Goal: Communication & Community: Share content

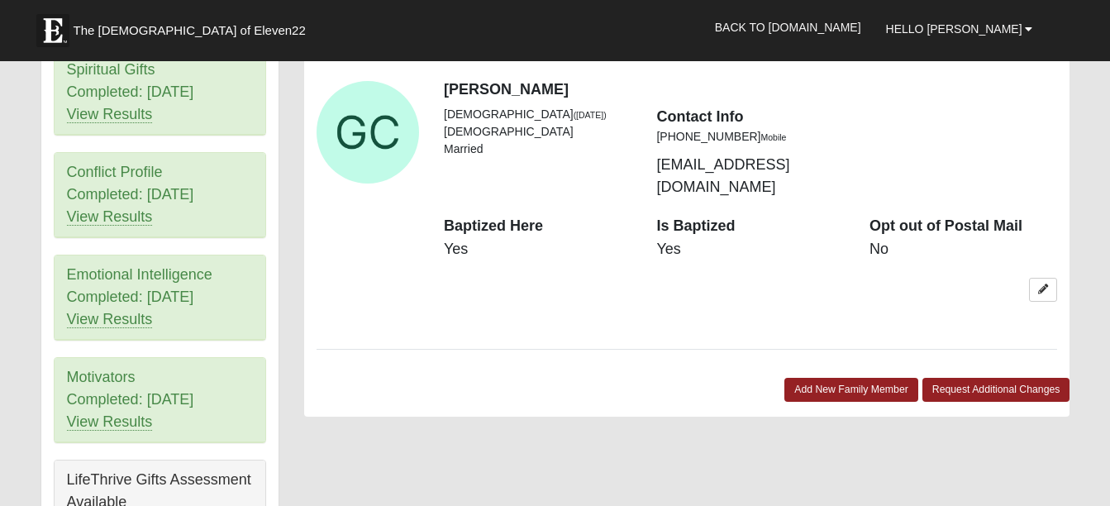
scroll to position [909, 0]
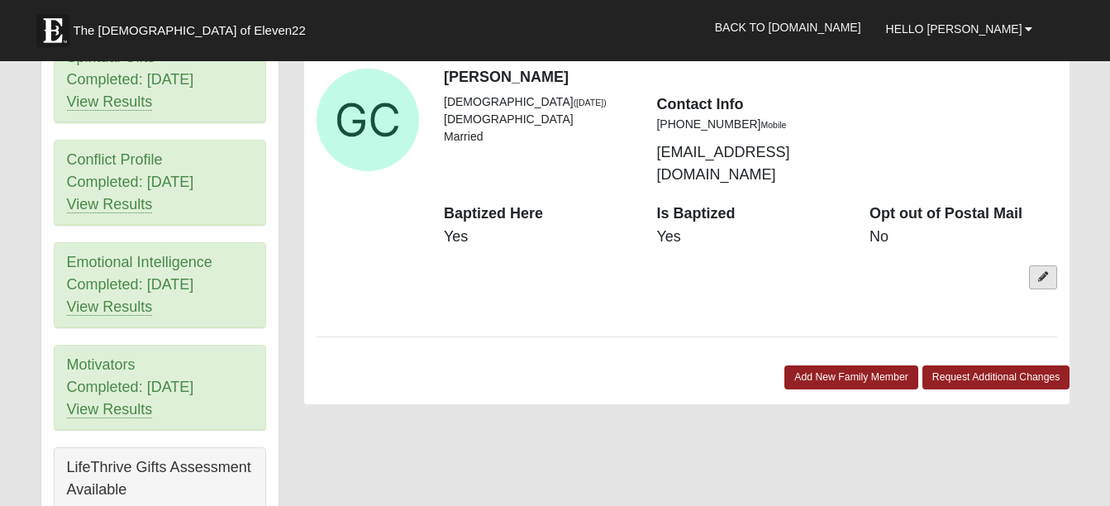
click at [1037, 265] on link at bounding box center [1043, 277] width 28 height 24
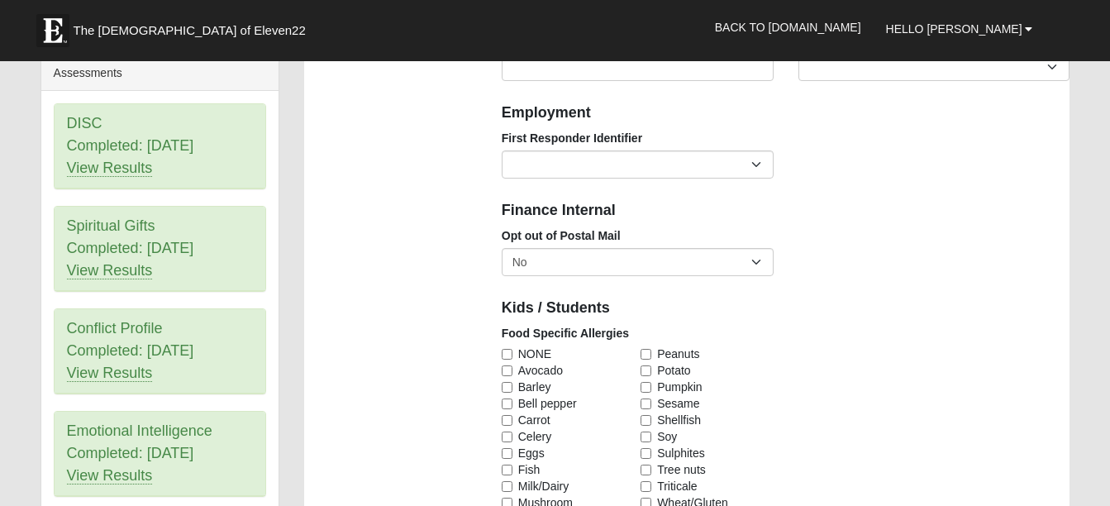
scroll to position [744, 0]
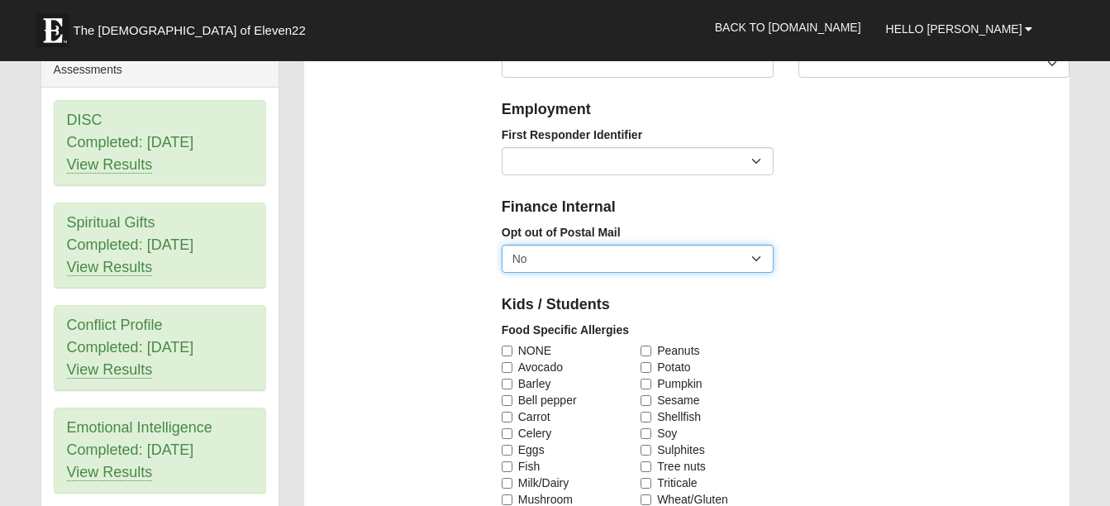
click at [754, 256] on select "No Yes" at bounding box center [638, 259] width 272 height 28
select select "True"
click at [502, 245] on select "No Yes" at bounding box center [638, 259] width 272 height 28
click at [408, 317] on div "Photo Family Information Campus Arlington Baymeadows Eleven22 Online Fleming Is…" at bounding box center [687, 349] width 791 height 1912
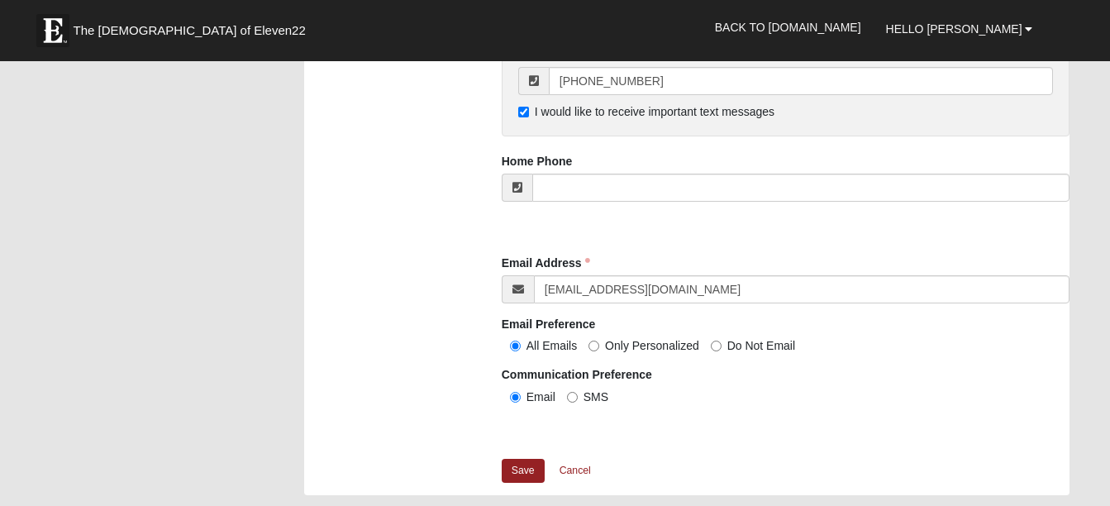
scroll to position [1653, 0]
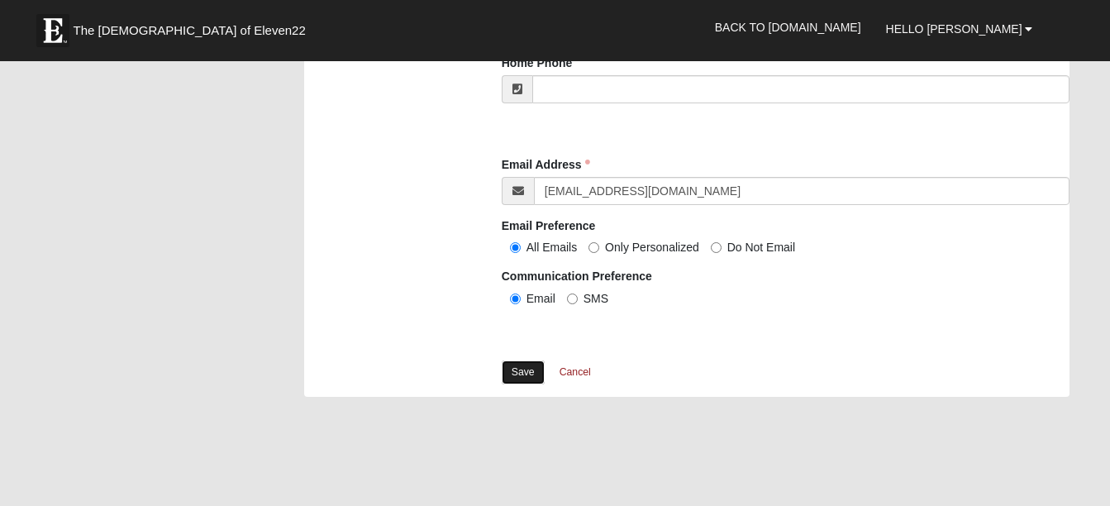
click at [531, 370] on link "Save" at bounding box center [523, 372] width 43 height 24
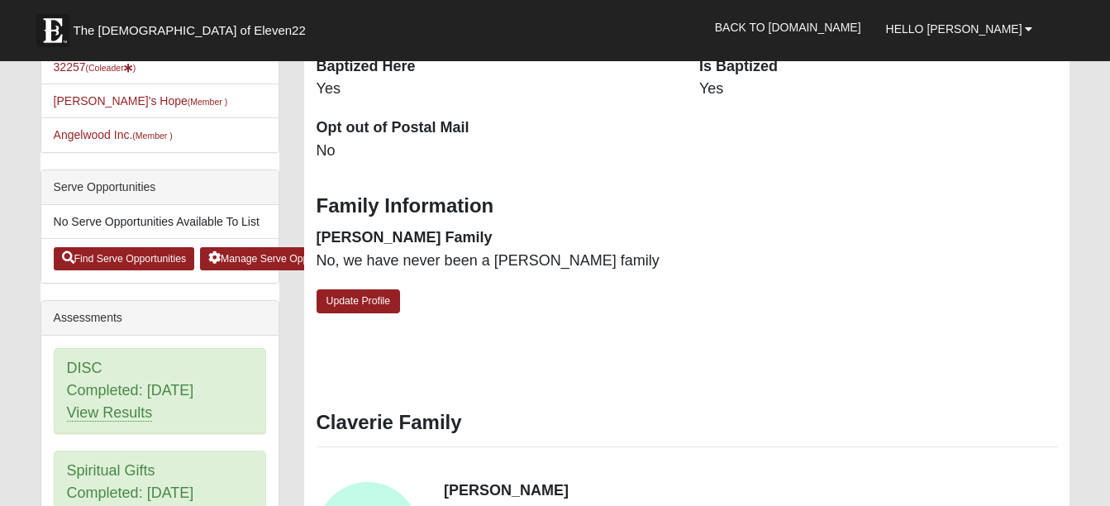
scroll to position [413, 0]
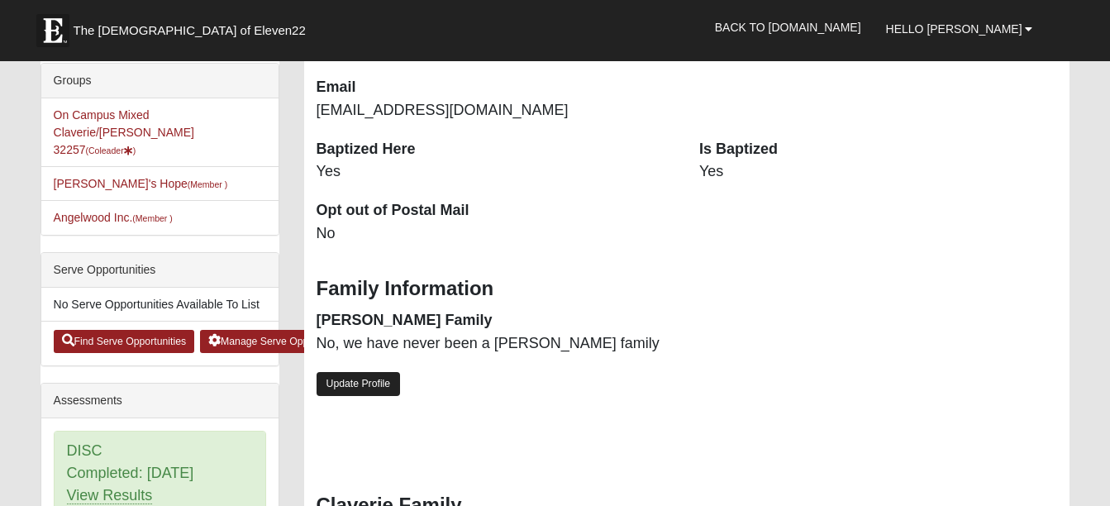
click at [344, 372] on link "Update Profile" at bounding box center [358, 384] width 84 height 24
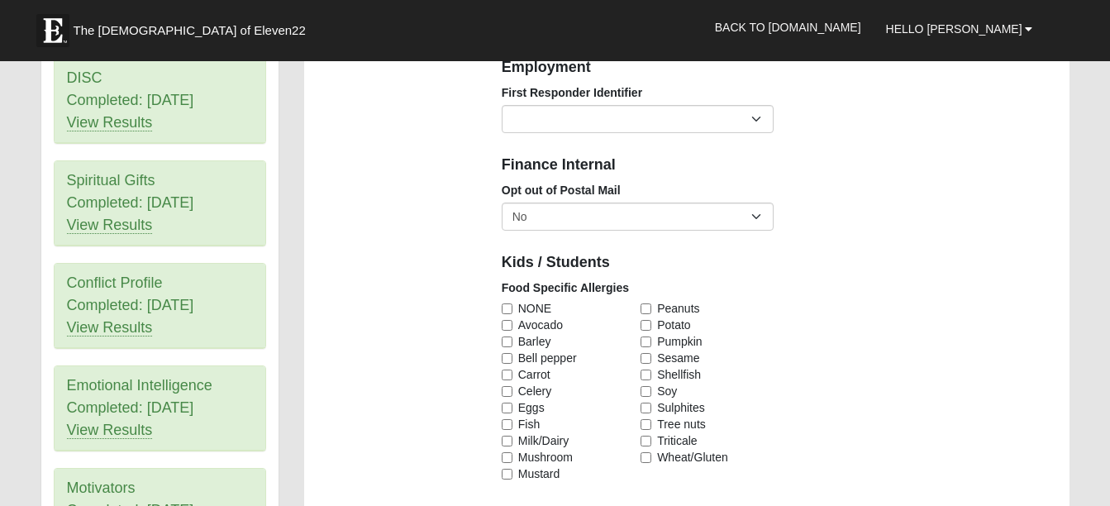
scroll to position [744, 0]
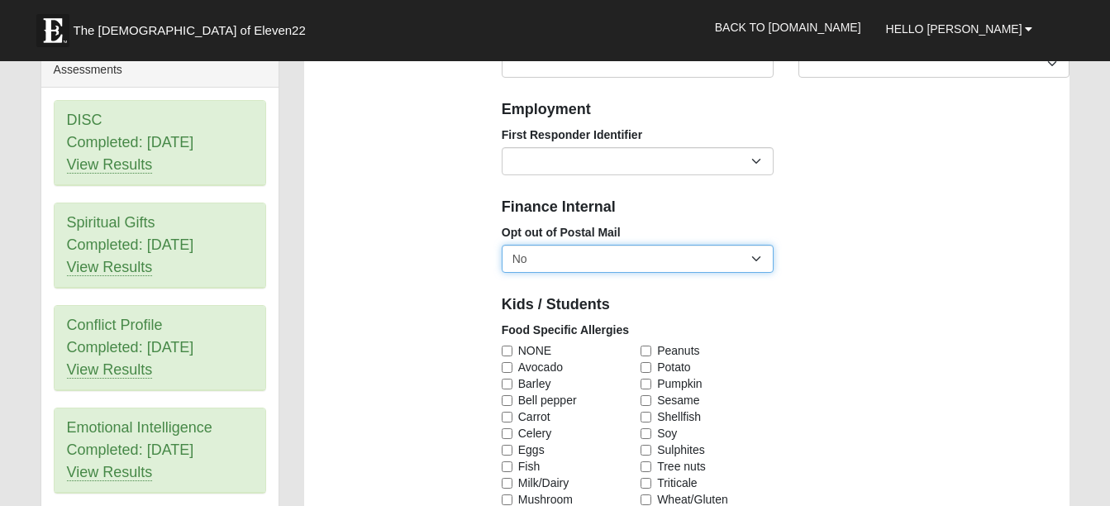
click at [550, 258] on select "No Yes" at bounding box center [638, 259] width 272 height 28
select select "True"
click at [502, 245] on select "No Yes" at bounding box center [638, 259] width 272 height 28
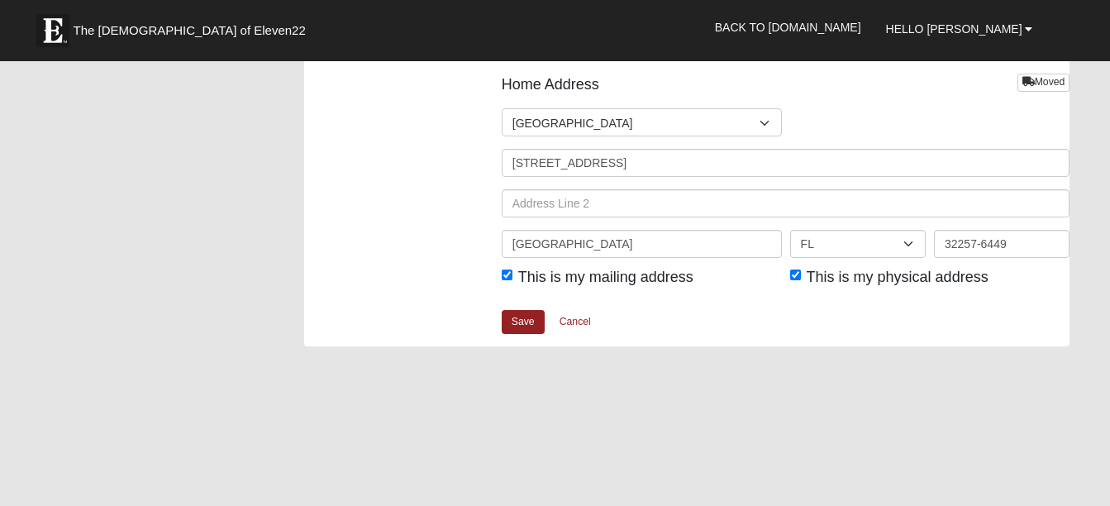
scroll to position [2066, 0]
click at [518, 322] on link "Save" at bounding box center [523, 321] width 43 height 24
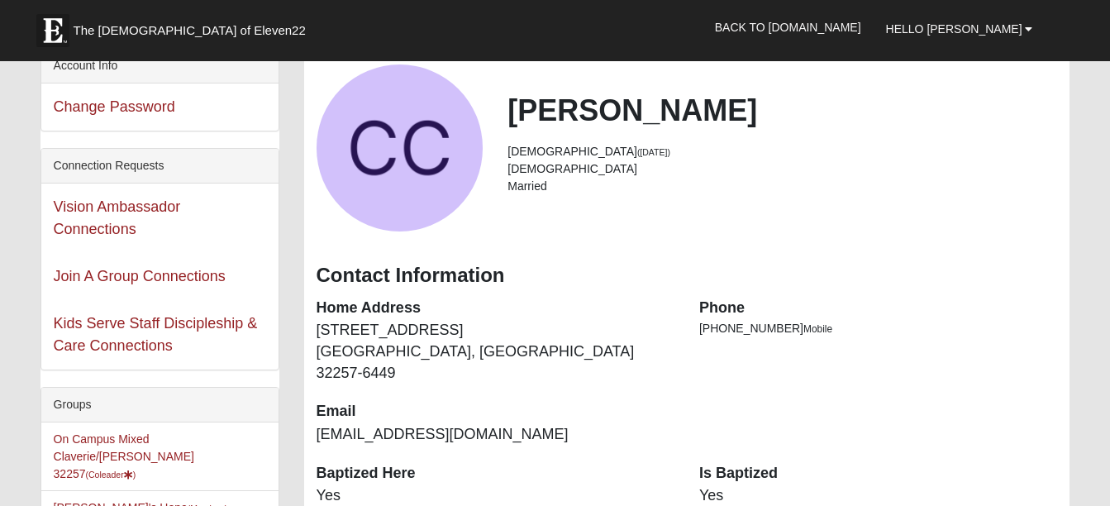
scroll to position [83, 0]
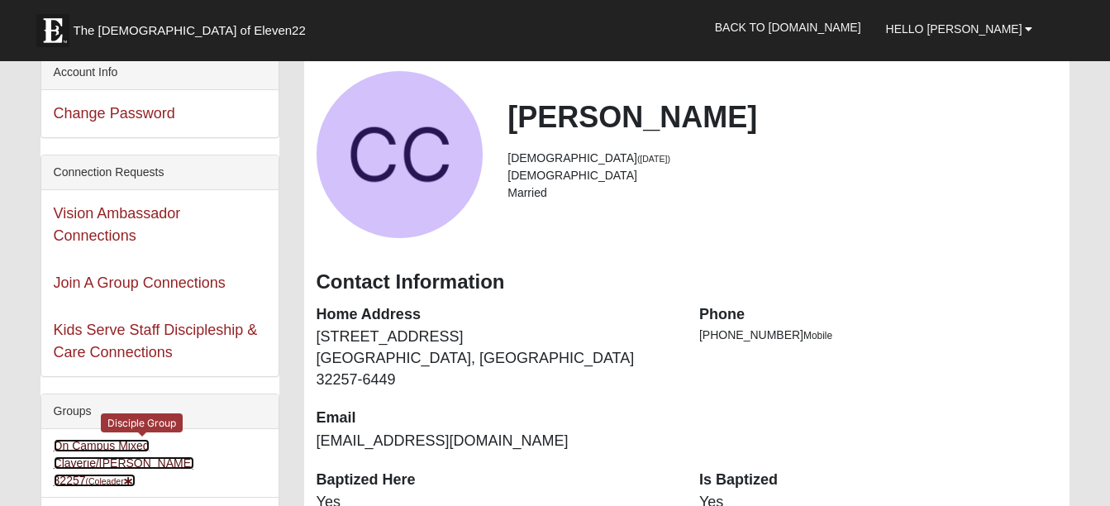
click at [149, 446] on link "On Campus Mixed Claverie/Foster 32257 (Coleader )" at bounding box center [124, 463] width 140 height 48
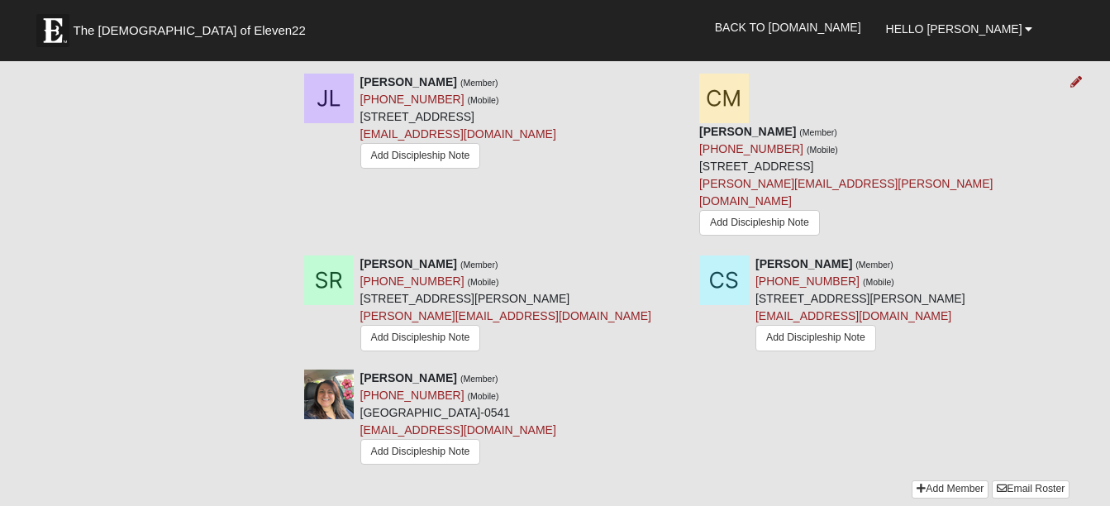
scroll to position [1983, 0]
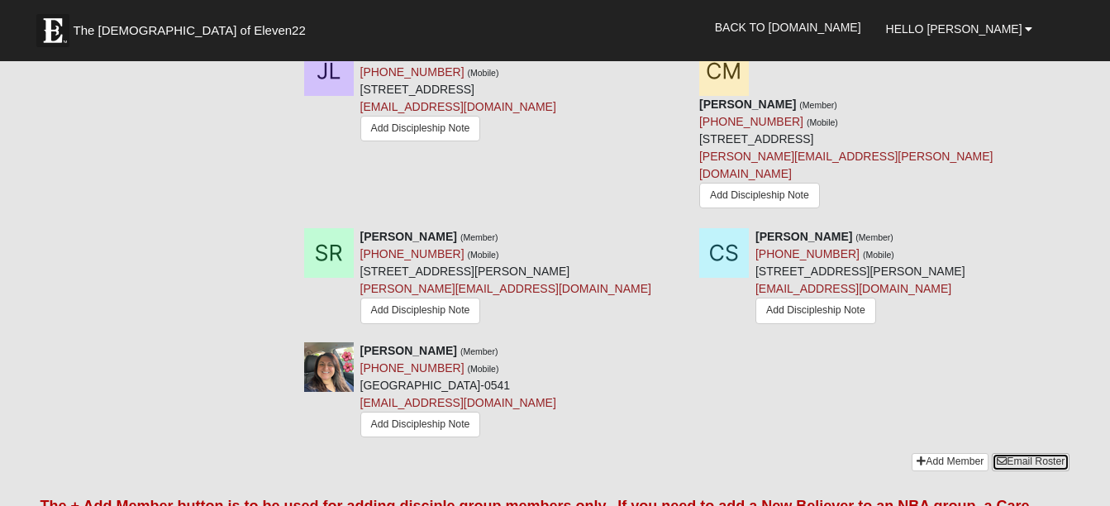
click at [1014, 453] on link "Email Roster" at bounding box center [1031, 461] width 78 height 17
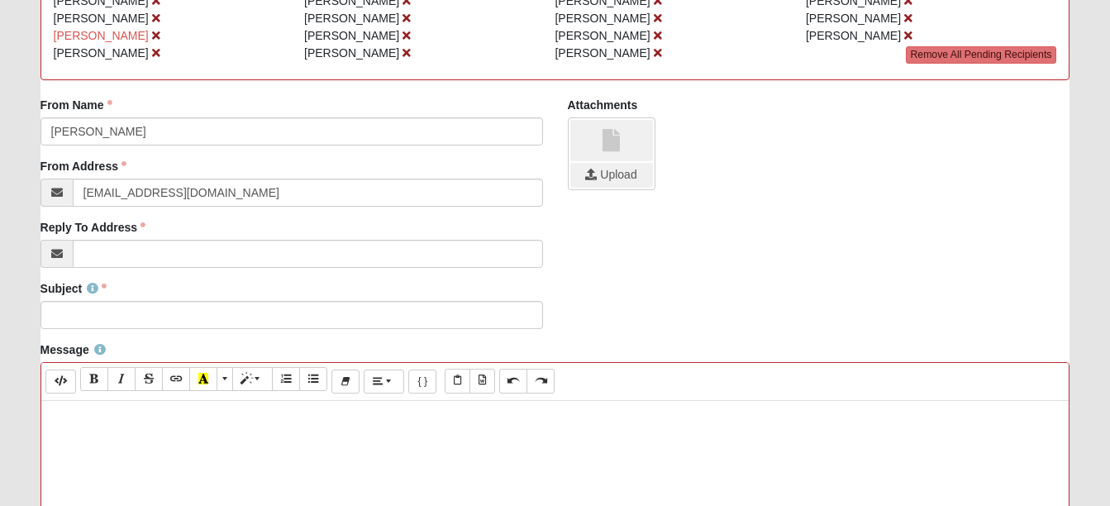
scroll to position [331, 0]
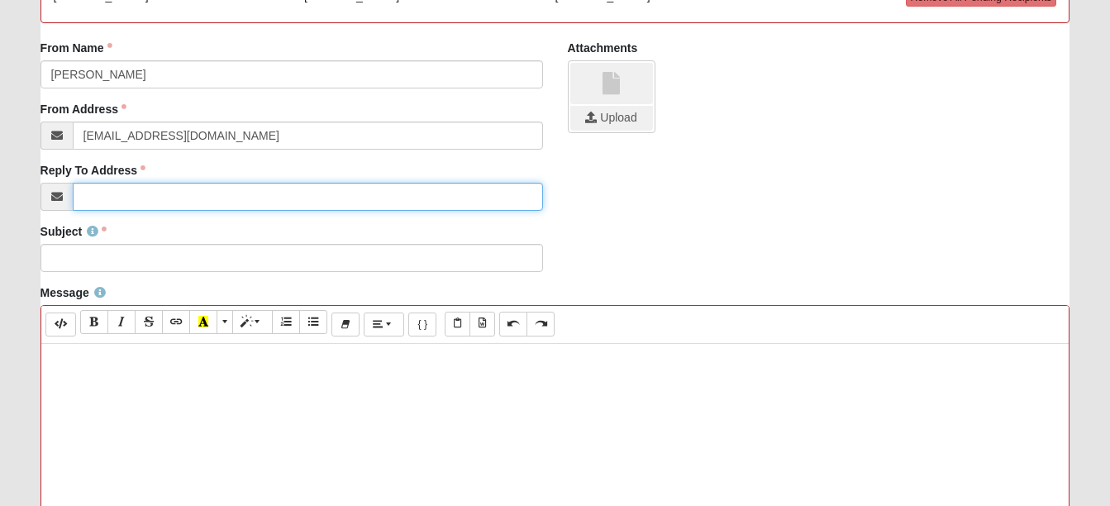
click at [88, 198] on input "Reply To Address" at bounding box center [308, 197] width 470 height 28
type input "[EMAIL_ADDRESS][DOMAIN_NAME]"
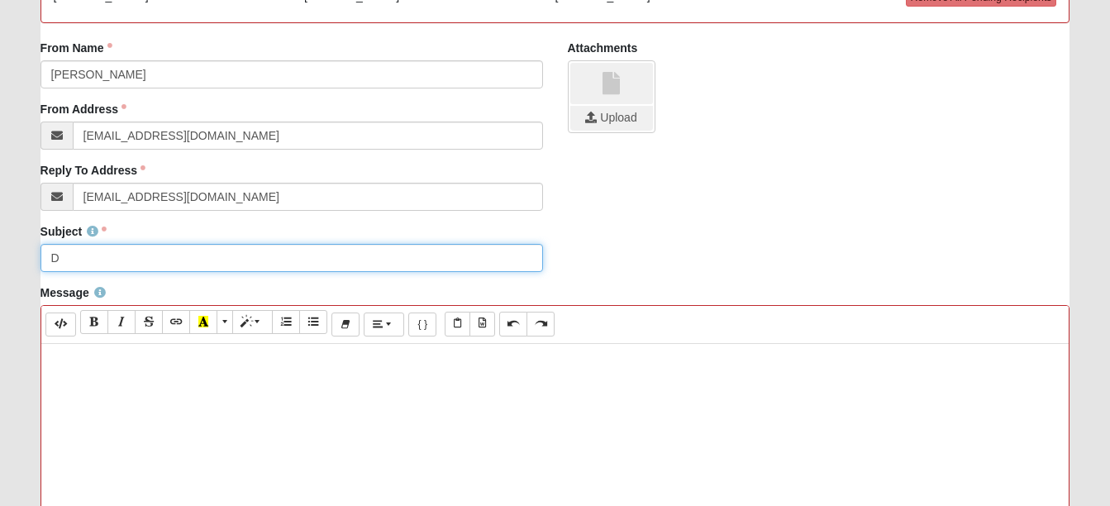
type input "D"
type input "Monday Night D Group: Guest Speaker-Trials of Life"
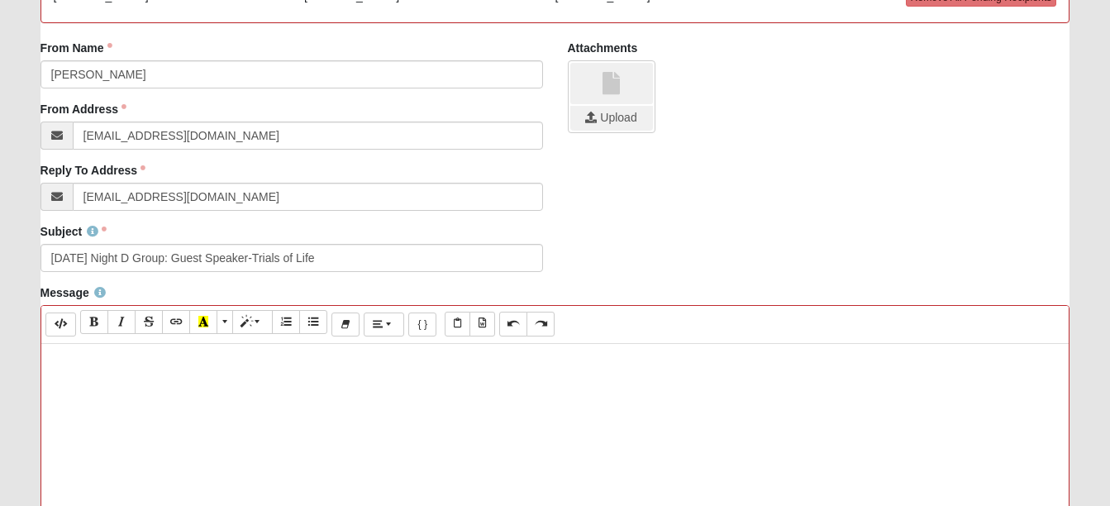
click at [88, 363] on p at bounding box center [555, 360] width 1011 height 17
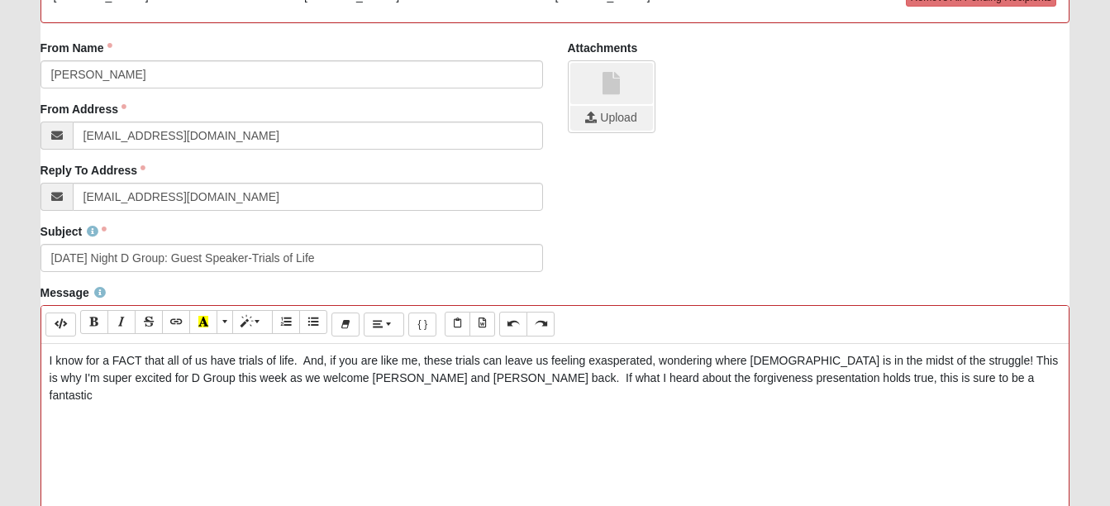
click at [547, 375] on p "I know for a FACT that all of us have trials of life. And, if you are like me, …" at bounding box center [555, 378] width 1011 height 52
click at [892, 382] on p "I know for a FACT that all of us have trials of life. And, if you are like me, …" at bounding box center [555, 378] width 1011 height 52
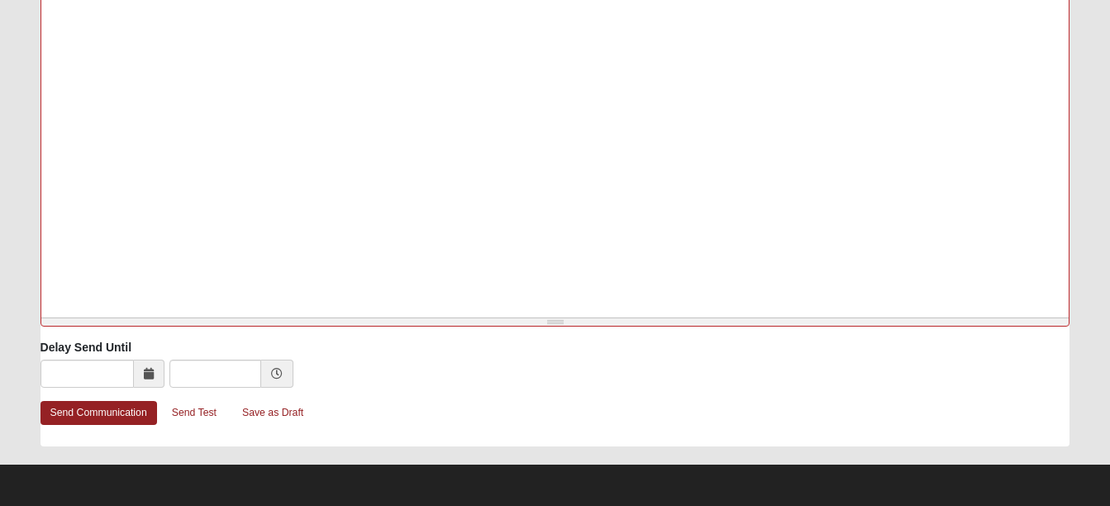
scroll to position [859, 0]
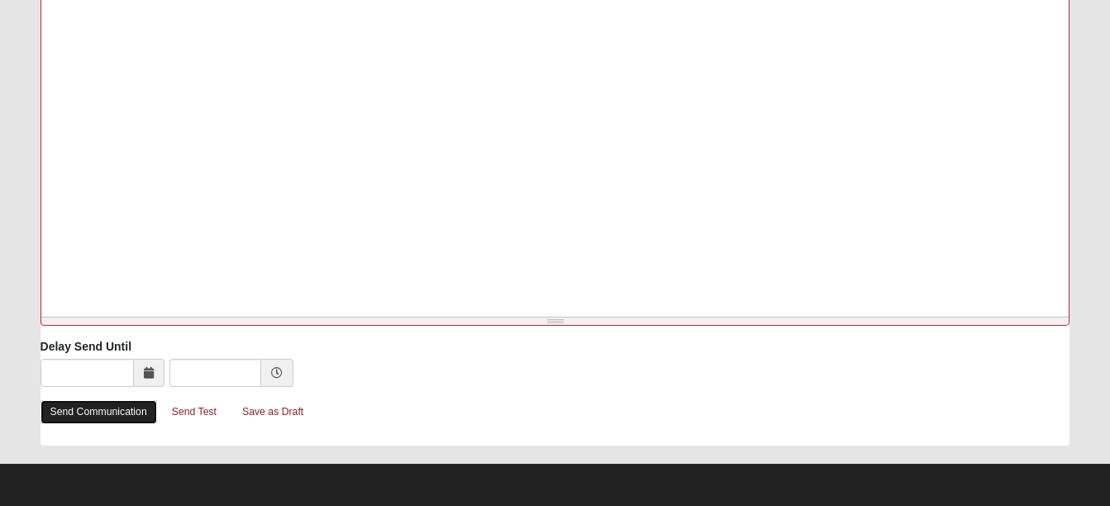
click at [109, 412] on link "Send Communication" at bounding box center [98, 412] width 117 height 24
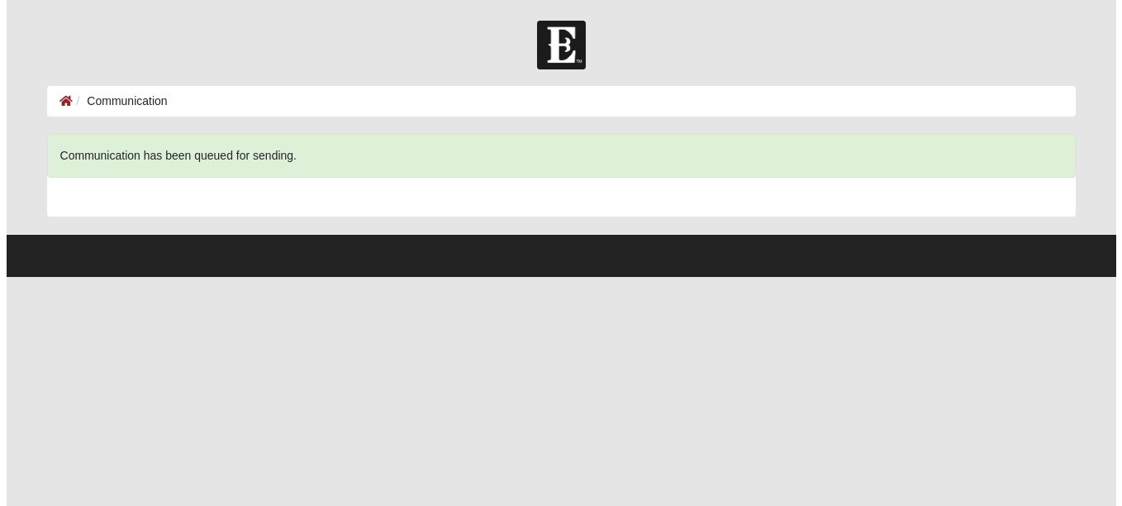
scroll to position [0, 0]
